Goal: Complete application form: Complete application form

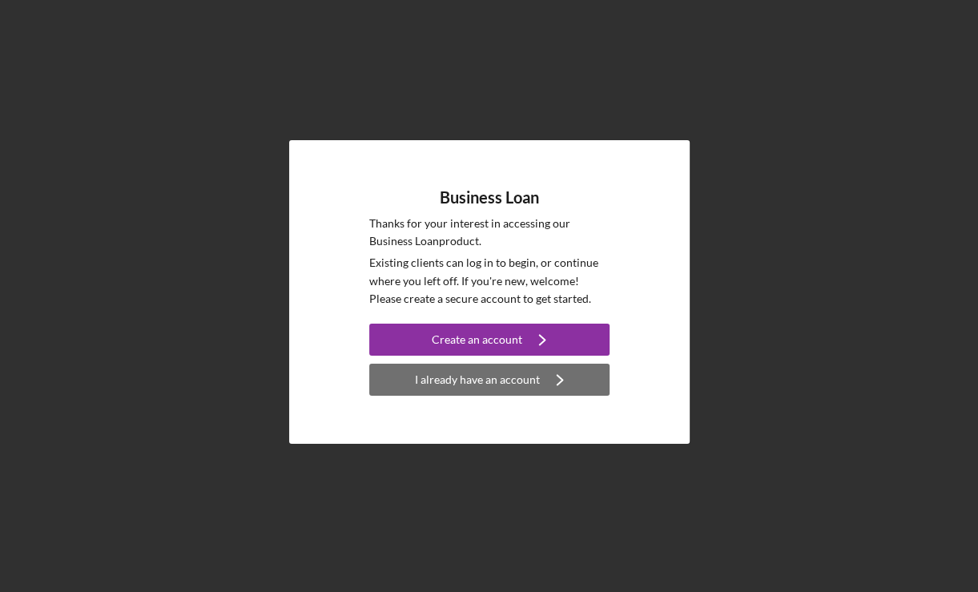
click at [459, 375] on div "I already have an account" at bounding box center [477, 380] width 125 height 32
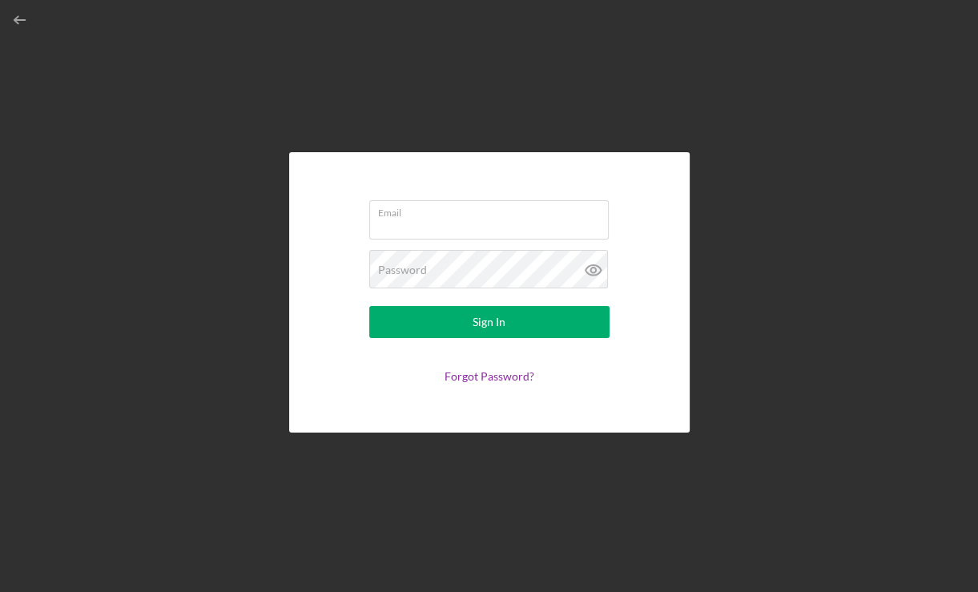
type input "[EMAIL_ADDRESS][DOMAIN_NAME]"
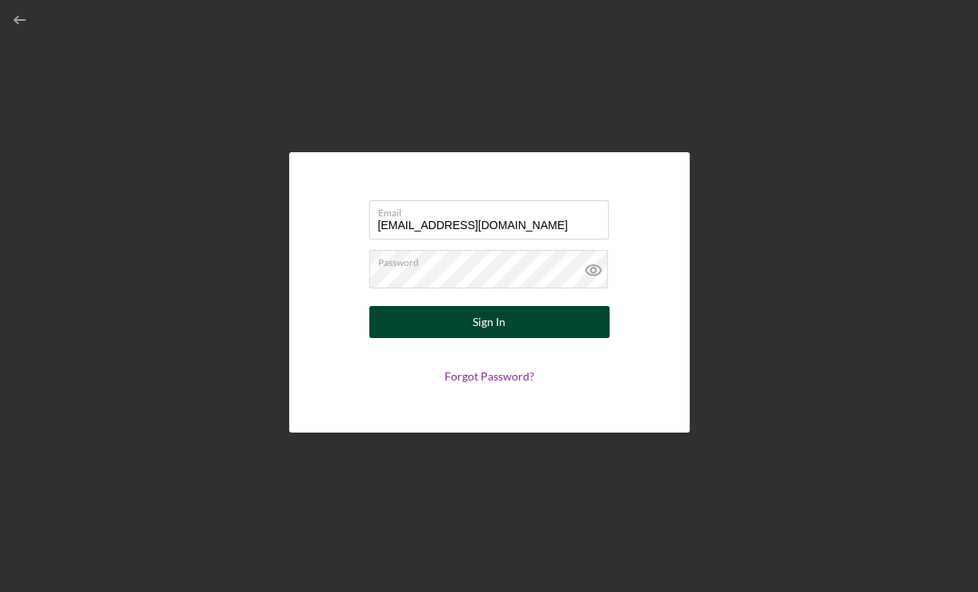
click at [409, 318] on button "Sign In" at bounding box center [489, 322] width 240 height 32
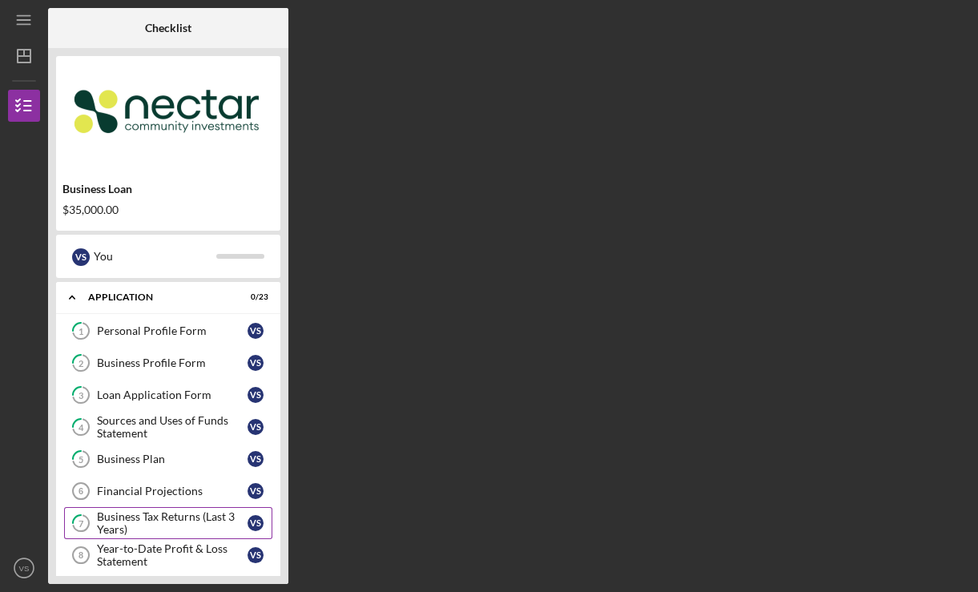
click at [132, 516] on div "Business Tax Returns (Last 3 Years)" at bounding box center [172, 523] width 151 height 26
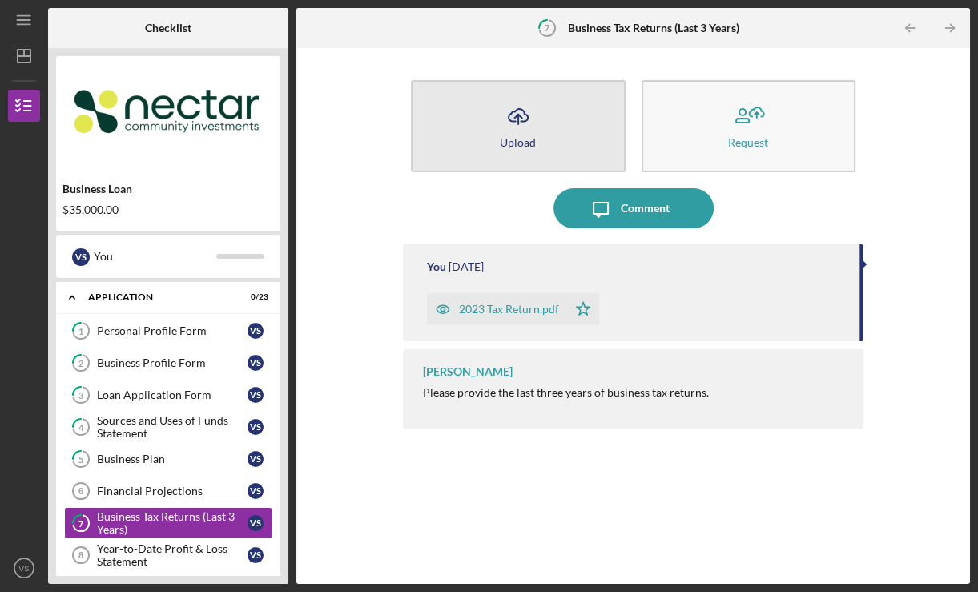
click at [506, 145] on div "Upload" at bounding box center [518, 142] width 36 height 12
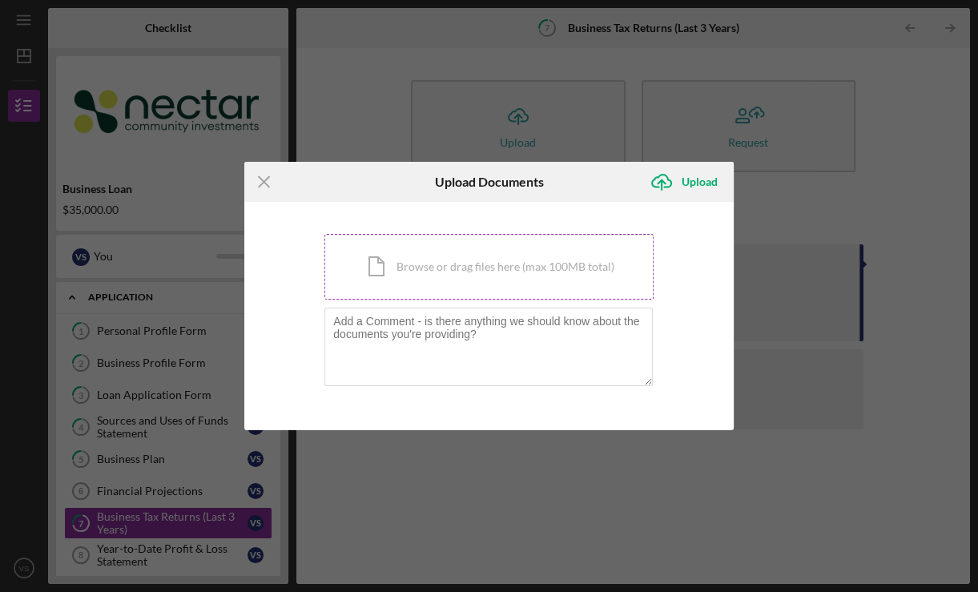
click at [442, 274] on div "Icon/Document Browse or drag files here (max 100MB total) Tap to choose files o…" at bounding box center [488, 267] width 329 height 66
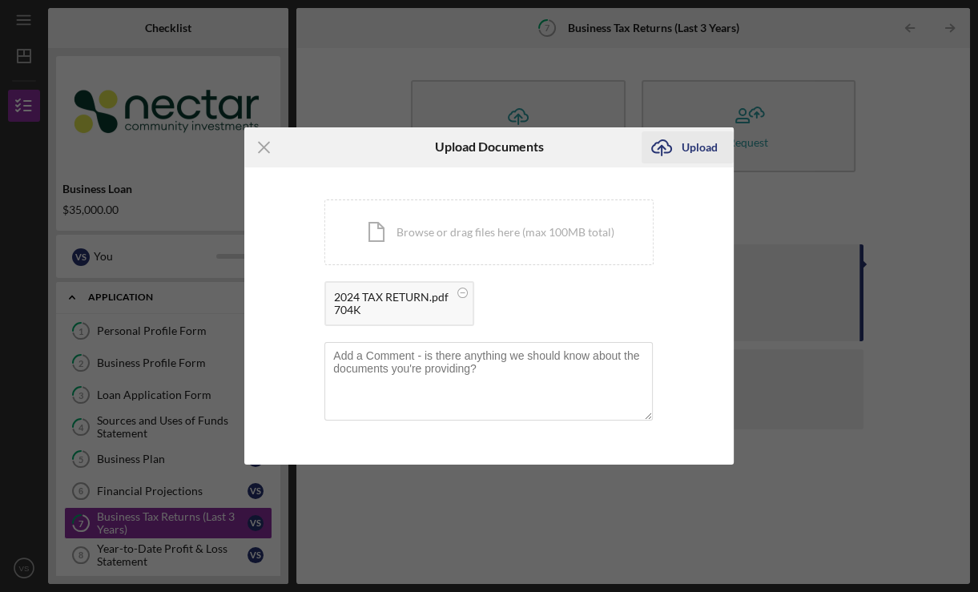
click at [699, 143] on div "Upload" at bounding box center [700, 147] width 36 height 32
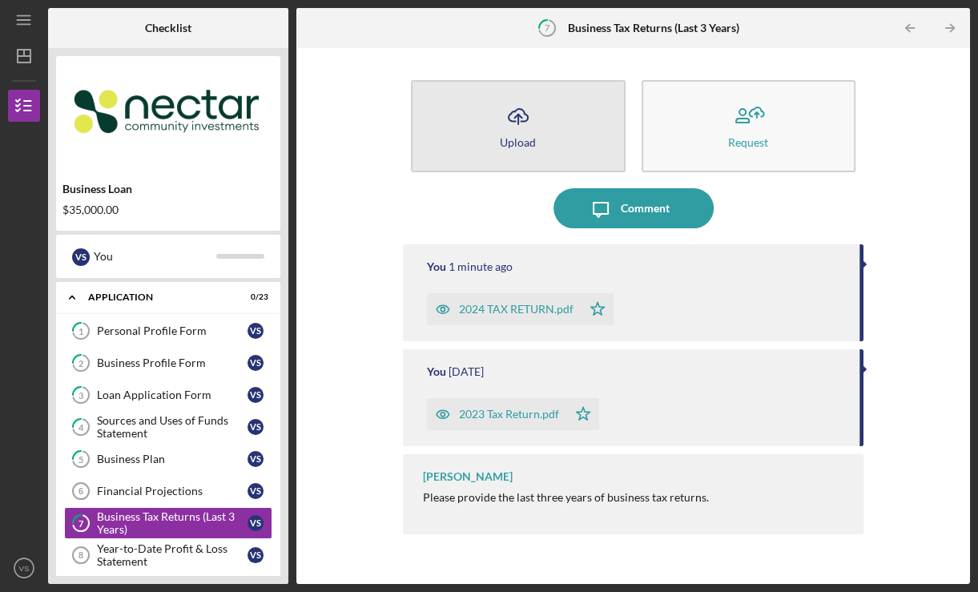
click at [499, 135] on button "Icon/Upload Upload" at bounding box center [518, 126] width 214 height 92
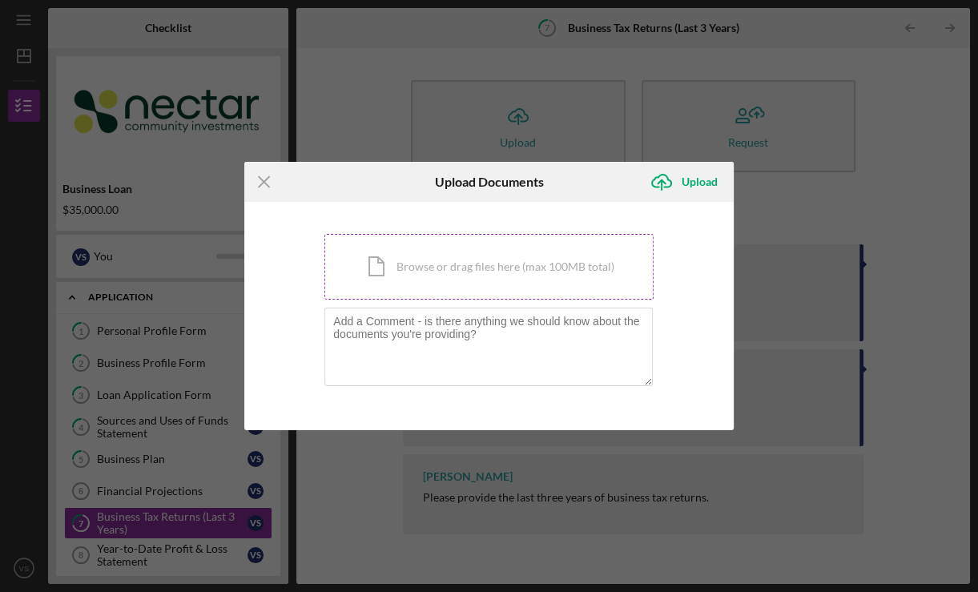
click at [449, 269] on div "Icon/Document Browse or drag files here (max 100MB total) Tap to choose files o…" at bounding box center [488, 267] width 329 height 66
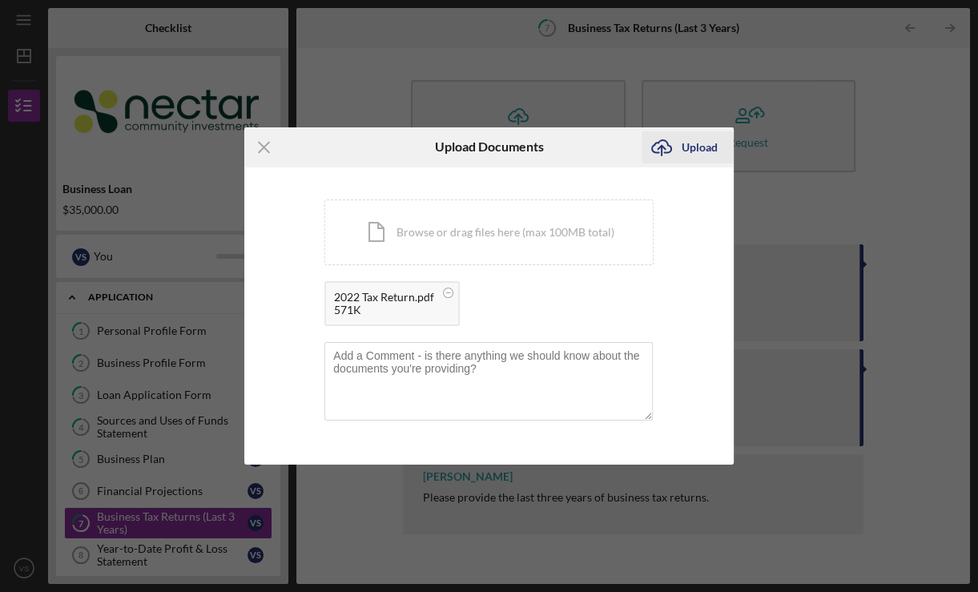
click at [700, 138] on div "Upload" at bounding box center [700, 147] width 36 height 32
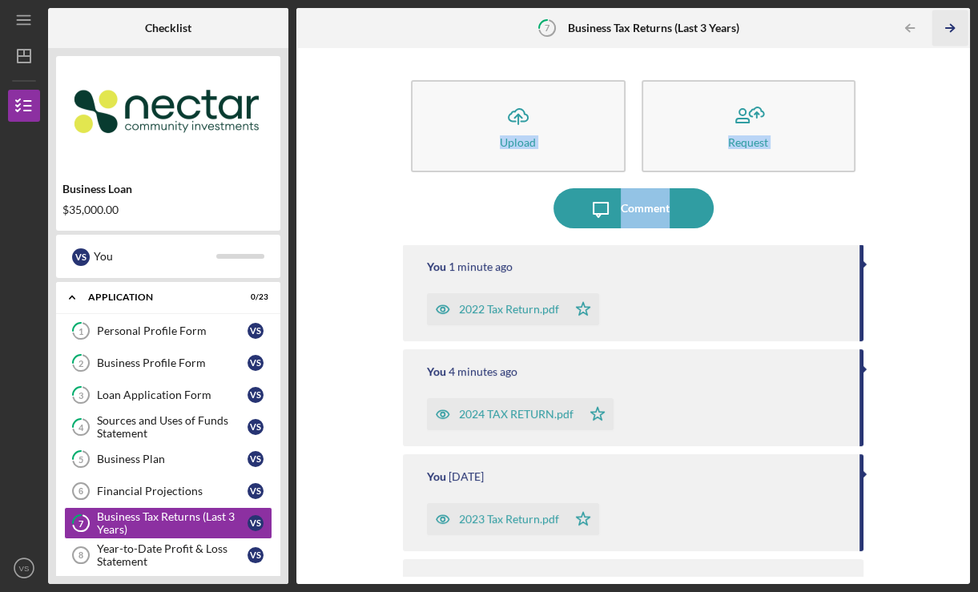
drag, startPoint x: 957, startPoint y: 163, endPoint x: 960, endPoint y: 35, distance: 128.2
click at [960, 35] on div "7 Business Tax Returns (Last 3 Years) Icon/Table Pagination Arrow Icon/Table Pa…" at bounding box center [633, 296] width 674 height 576
click at [960, 34] on icon "Icon/Table Pagination Arrow" at bounding box center [950, 28] width 36 height 36
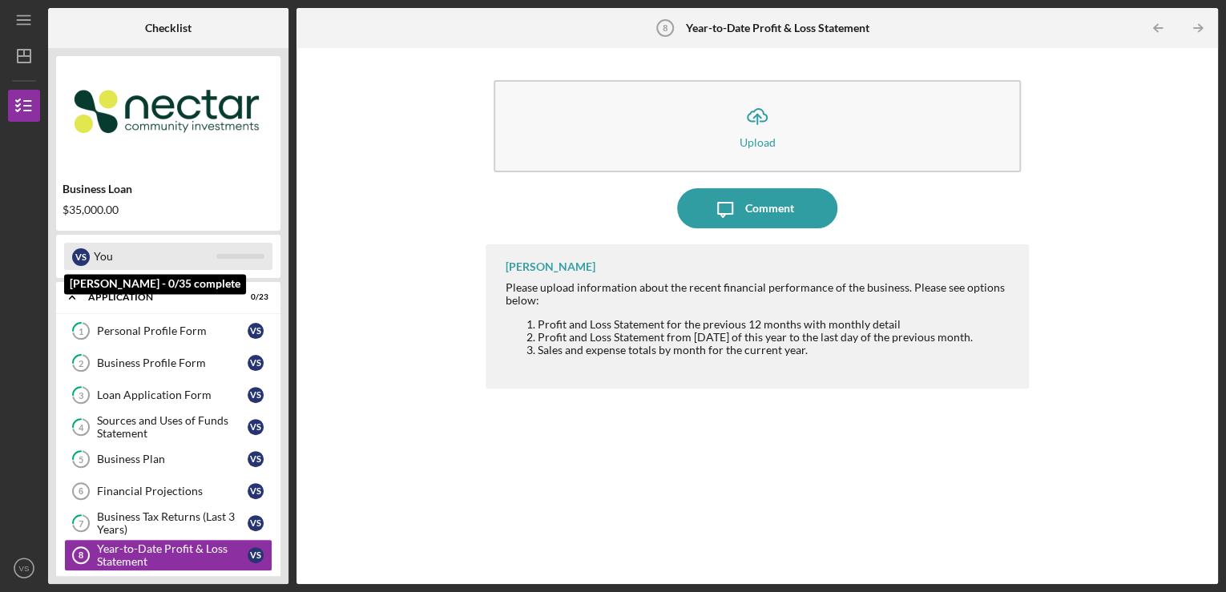
click at [111, 255] on div "You" at bounding box center [155, 256] width 123 height 27
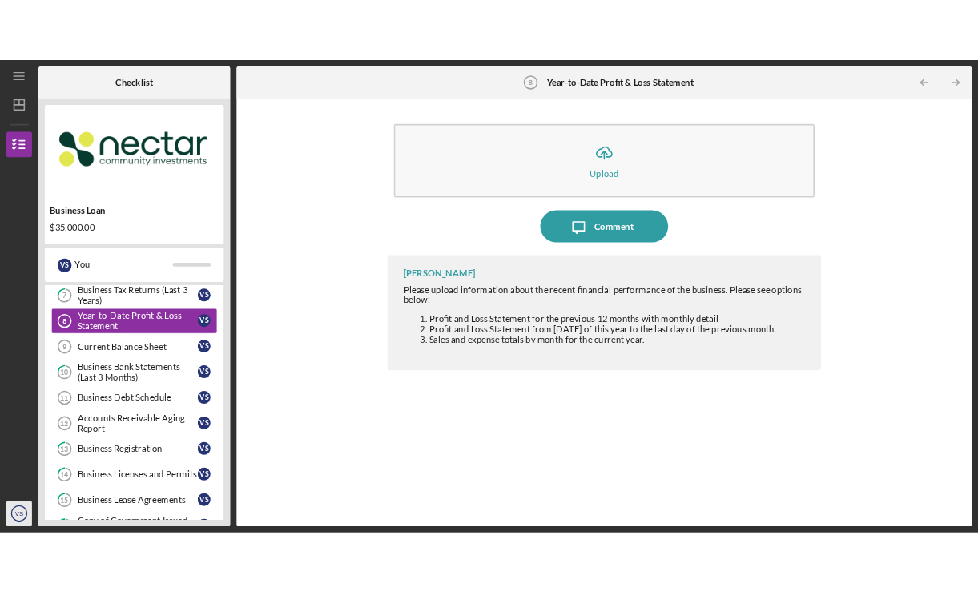
scroll to position [256, 0]
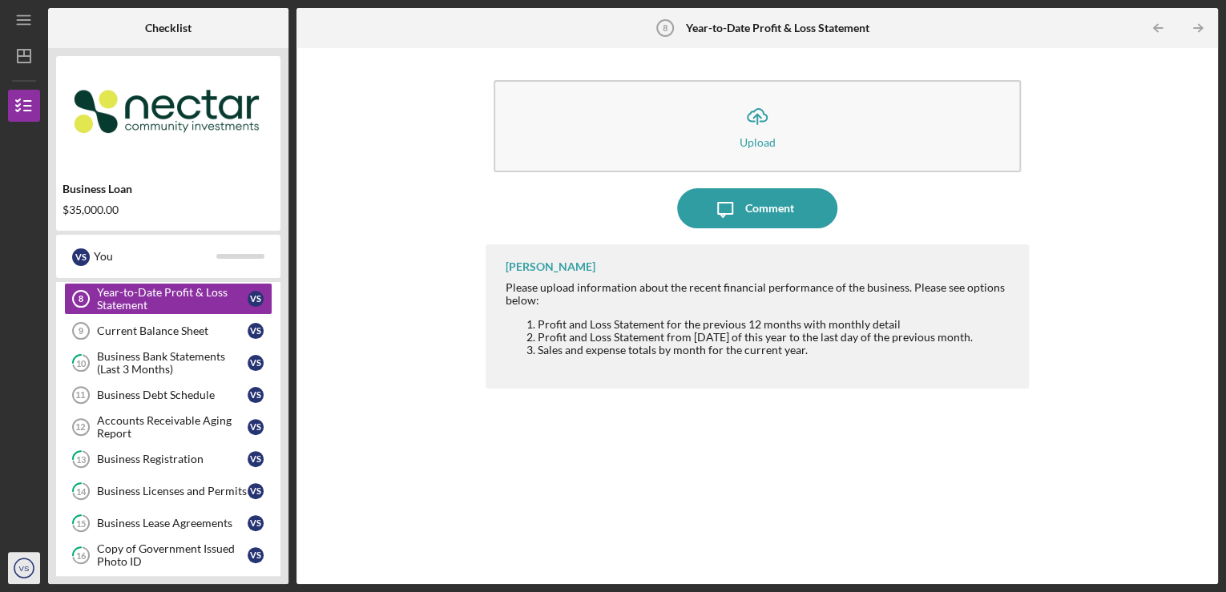
click at [35, 573] on icon "VS" at bounding box center [24, 568] width 32 height 40
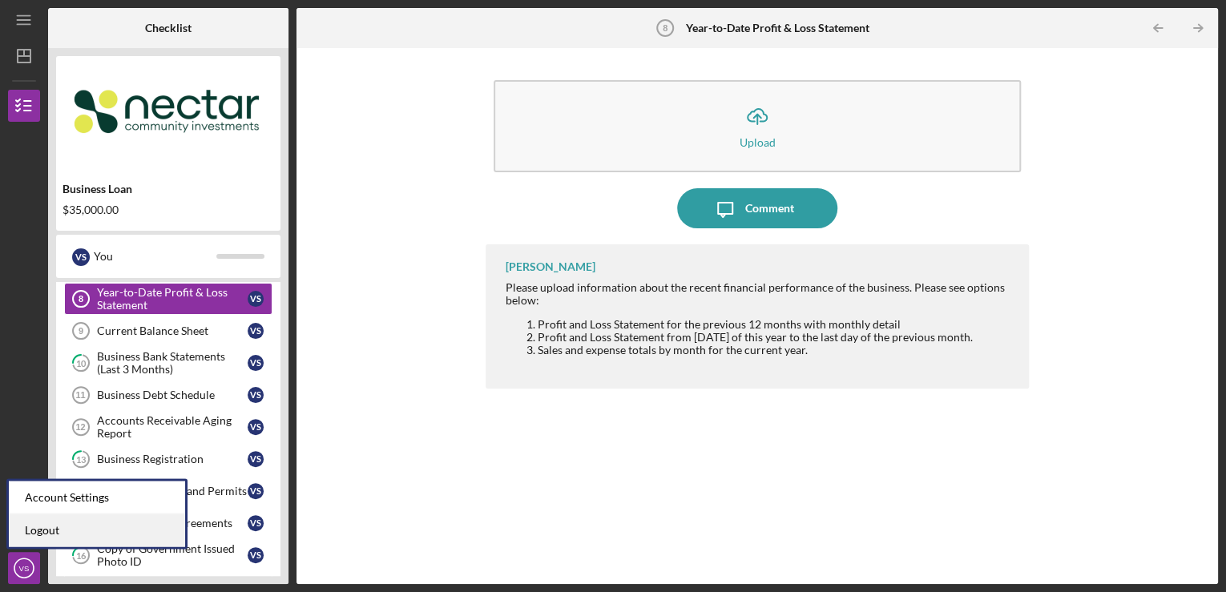
click at [38, 535] on link "Logout" at bounding box center [97, 530] width 176 height 33
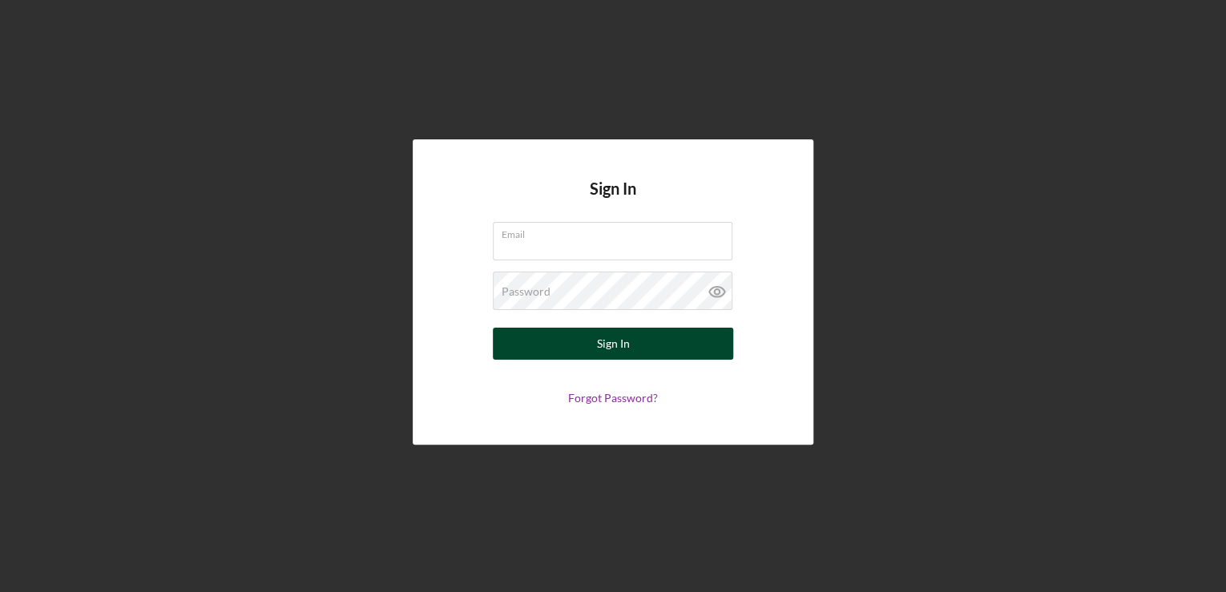
type input "[EMAIL_ADDRESS][DOMAIN_NAME]"
